Goal: Navigation & Orientation: Find specific page/section

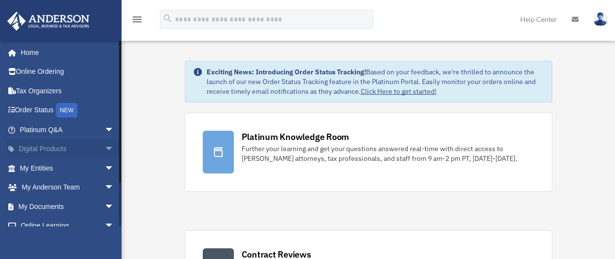
click at [105, 148] on span "arrow_drop_down" at bounding box center [114, 150] width 19 height 20
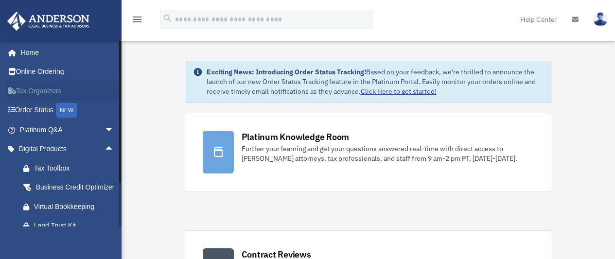
click at [68, 93] on link "Tax Organizers" at bounding box center [68, 90] width 122 height 19
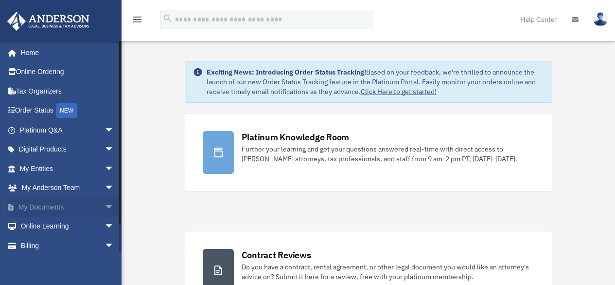
click at [105, 207] on span "arrow_drop_down" at bounding box center [114, 207] width 19 height 20
click at [82, 226] on link "Box" at bounding box center [71, 225] width 115 height 19
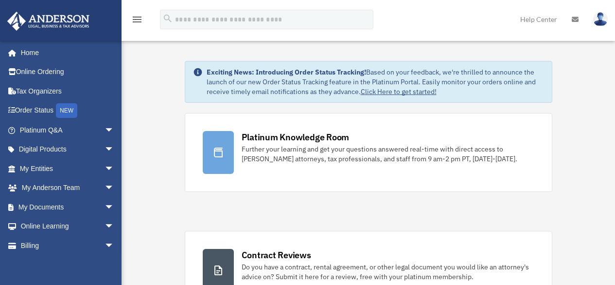
click at [598, 16] on img at bounding box center [600, 19] width 15 height 14
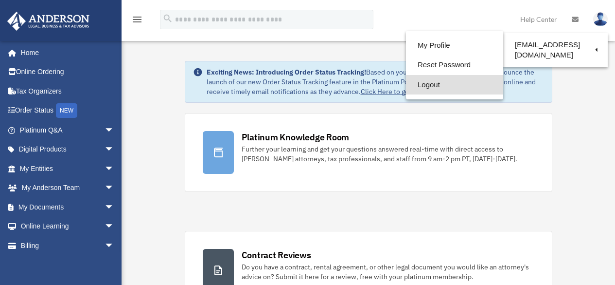
click at [424, 85] on link "Logout" at bounding box center [454, 85] width 97 height 20
